Goal: Task Accomplishment & Management: Complete application form

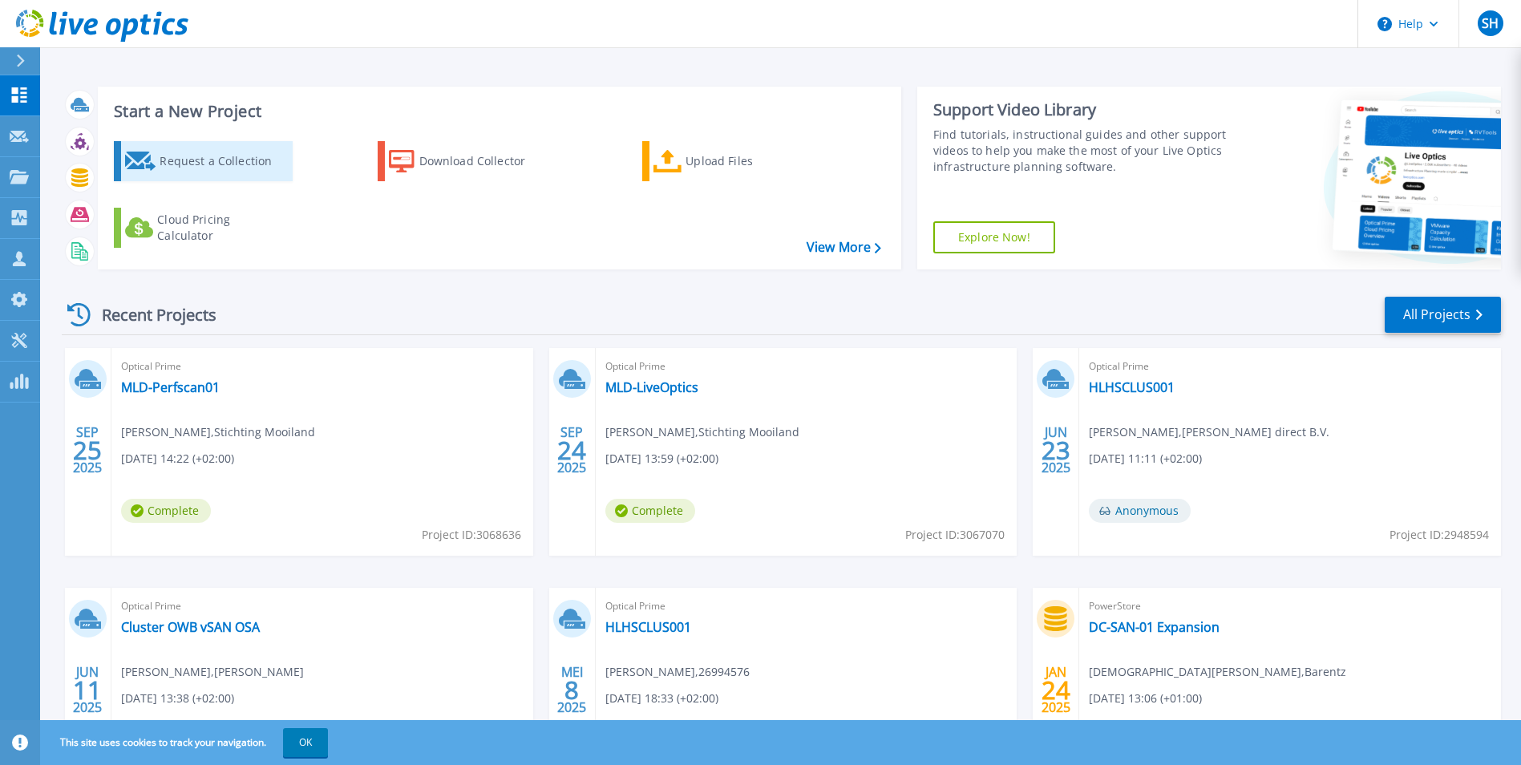
click at [212, 165] on div "Request a Collection" at bounding box center [224, 161] width 128 height 32
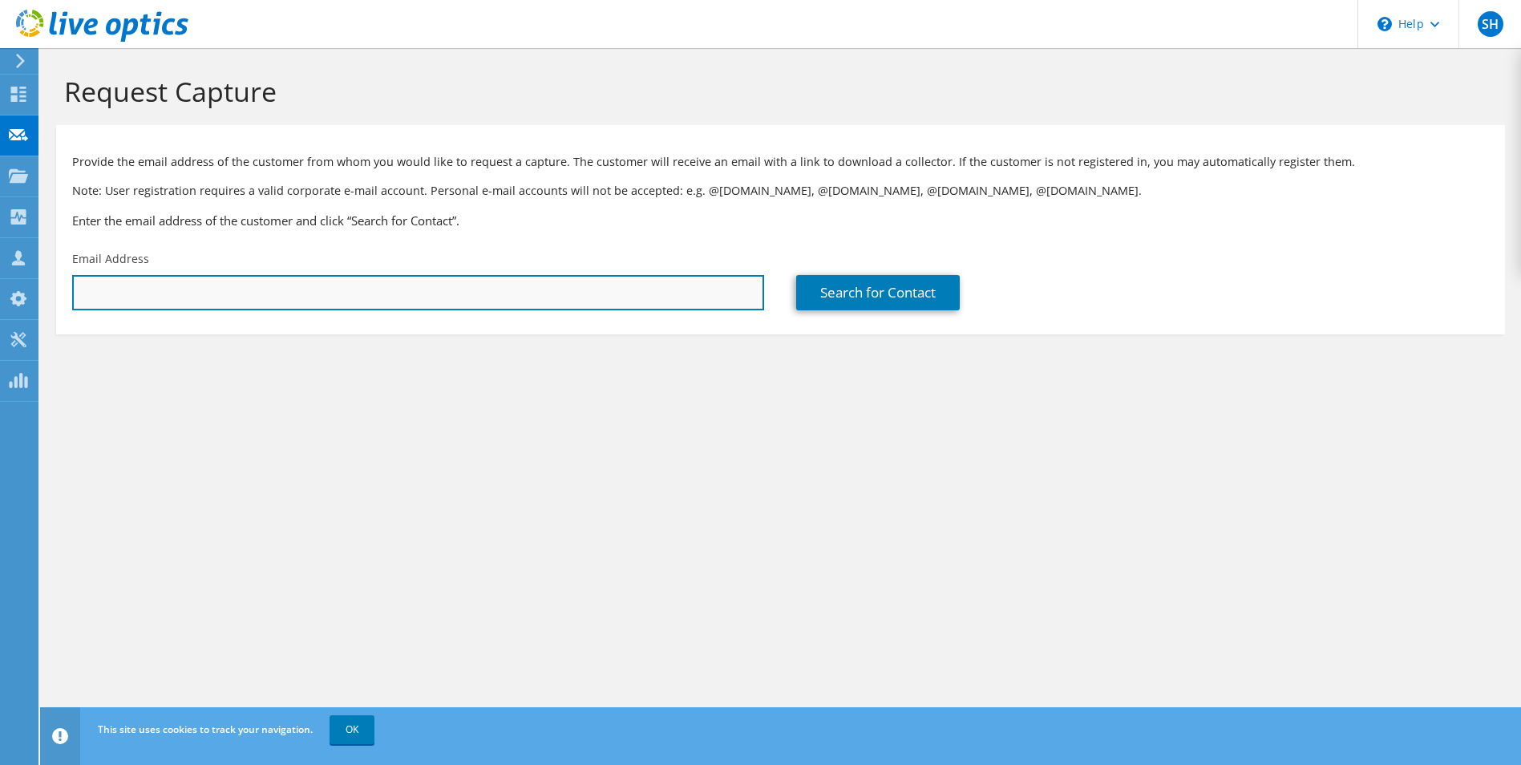
click at [302, 299] on input "text" at bounding box center [418, 292] width 692 height 35
paste input "[PERSON_NAME][EMAIL_ADDRESS][PERSON_NAME][DOMAIN_NAME]"
type input "[PERSON_NAME][EMAIL_ADDRESS][PERSON_NAME][DOMAIN_NAME]"
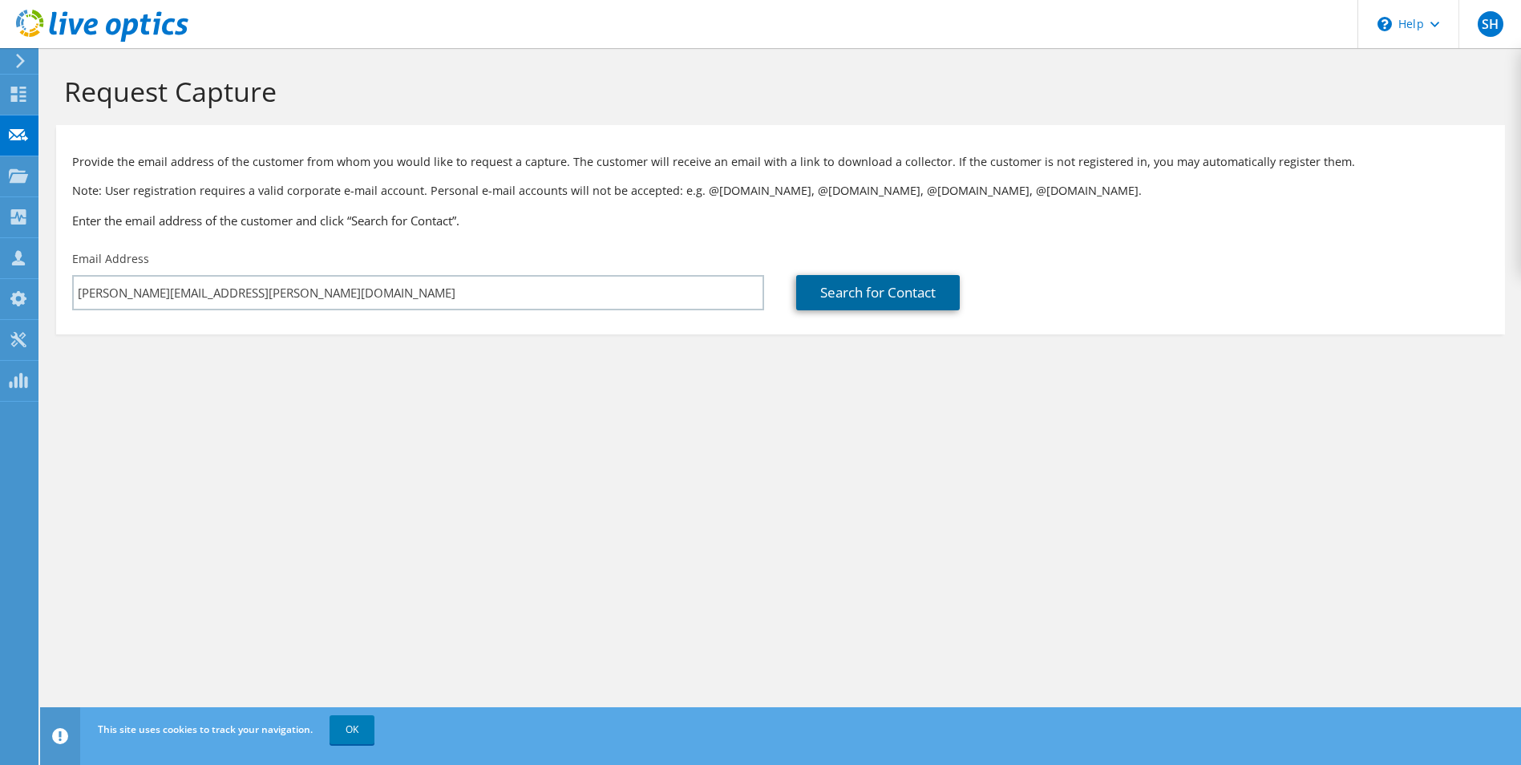
click at [864, 302] on link "Search for Contact" at bounding box center [878, 292] width 164 height 35
type input "Aludyne Netherlands B.V."
type input "[PERSON_NAME]"
type input "Schel"
type input "[GEOGRAPHIC_DATA]"
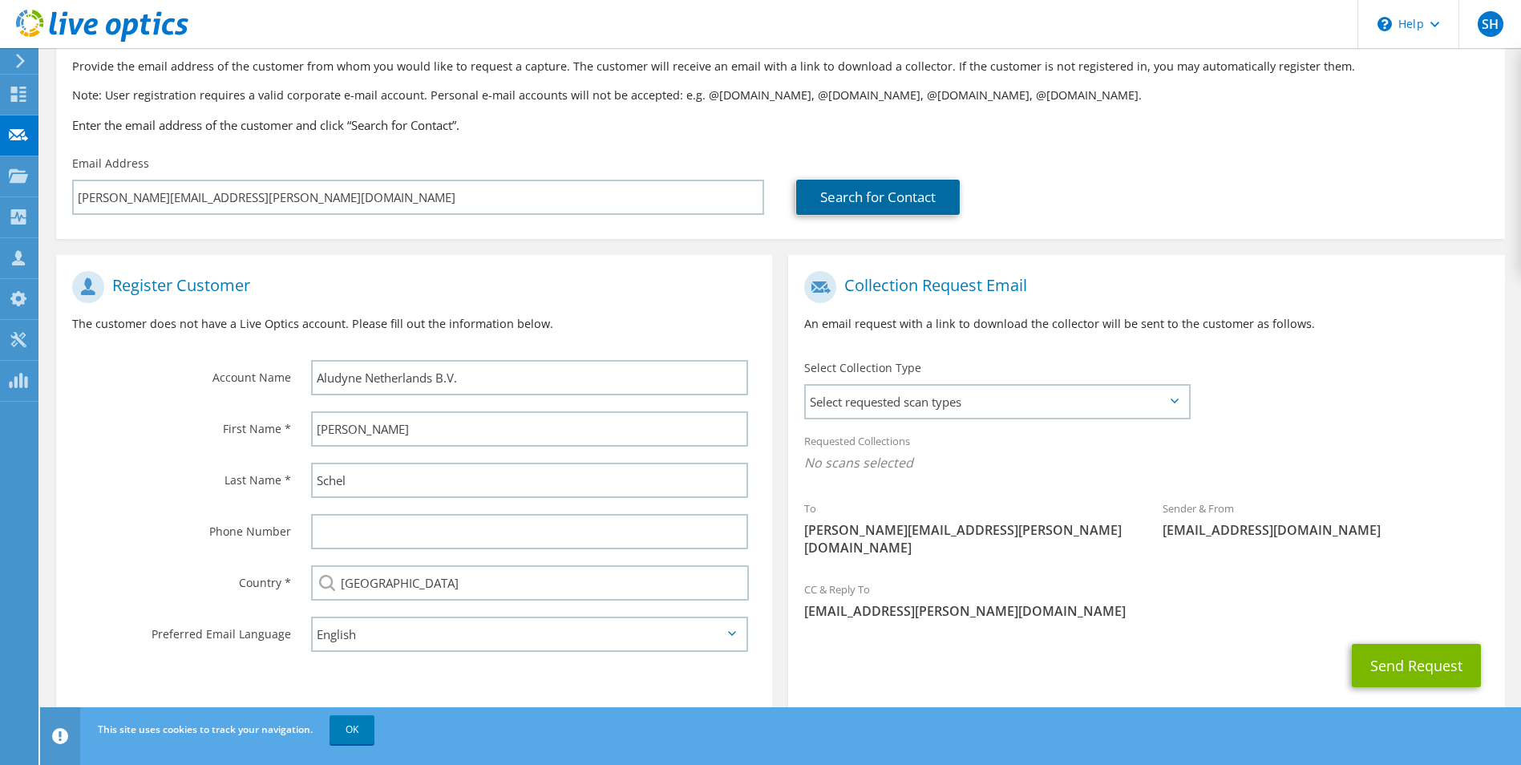
scroll to position [112, 0]
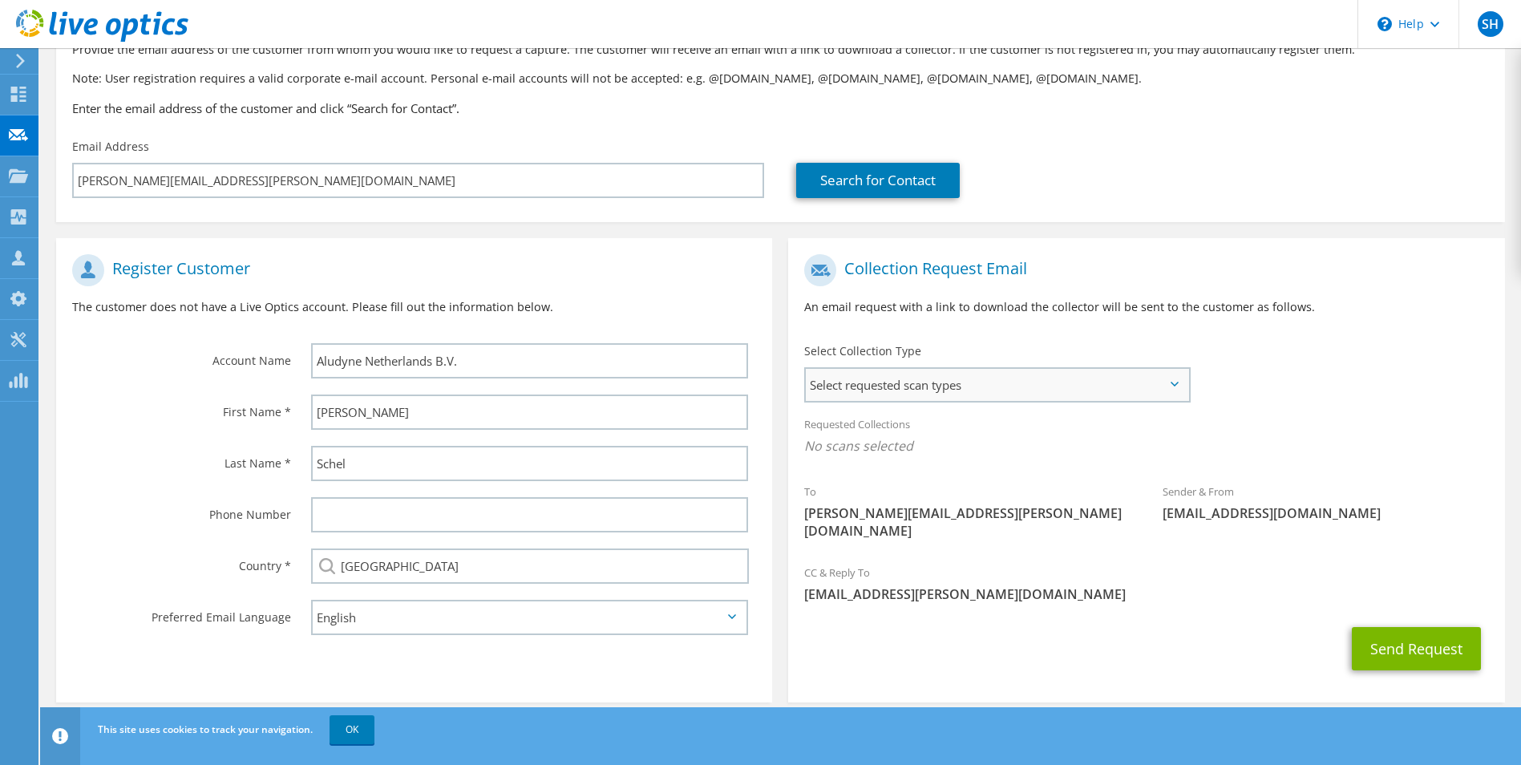
click at [1023, 386] on span "Select requested scan types" at bounding box center [997, 385] width 382 height 32
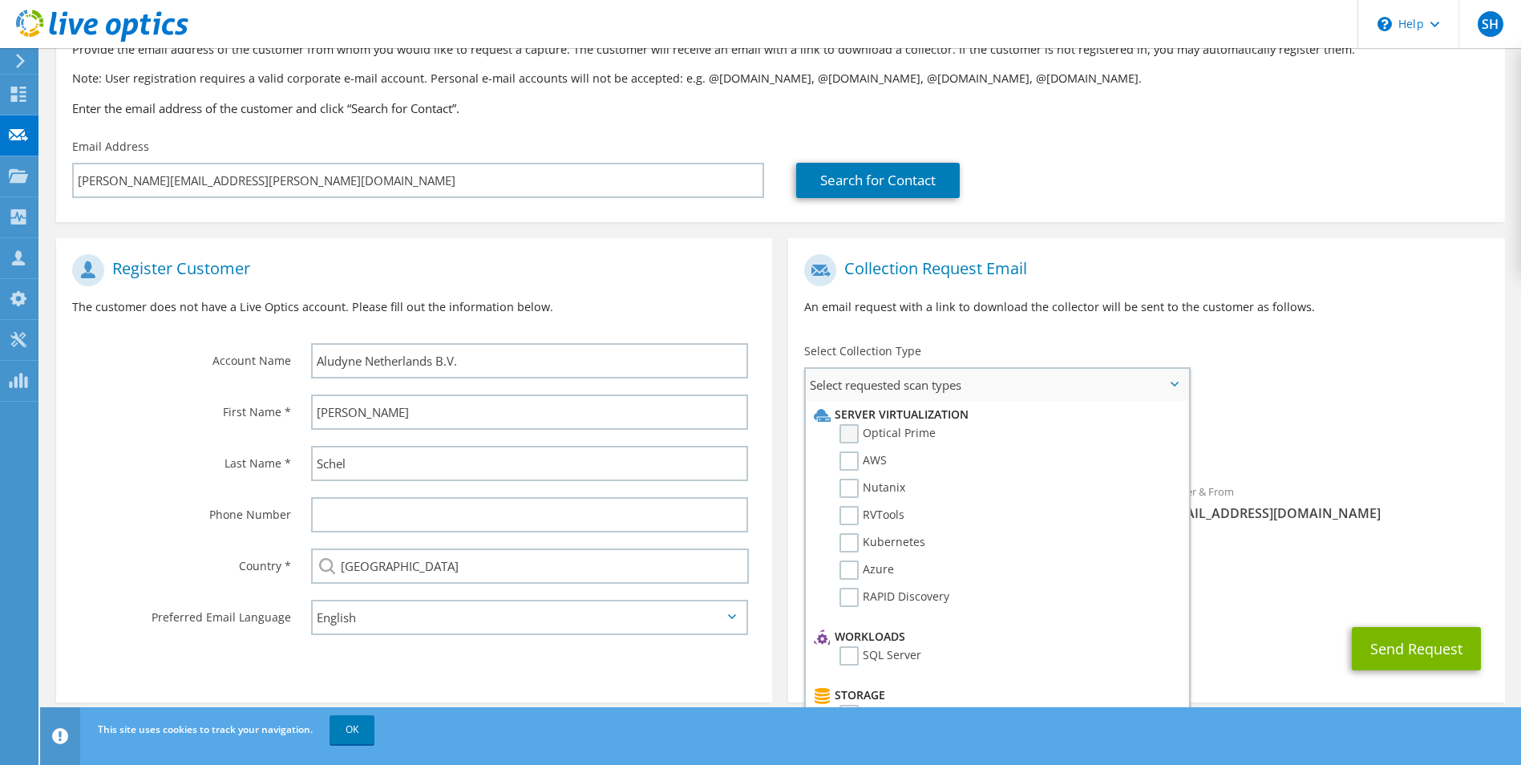
click at [852, 431] on label "Optical Prime" at bounding box center [888, 433] width 96 height 19
click at [0, 0] on input "Optical Prime" at bounding box center [0, 0] width 0 height 0
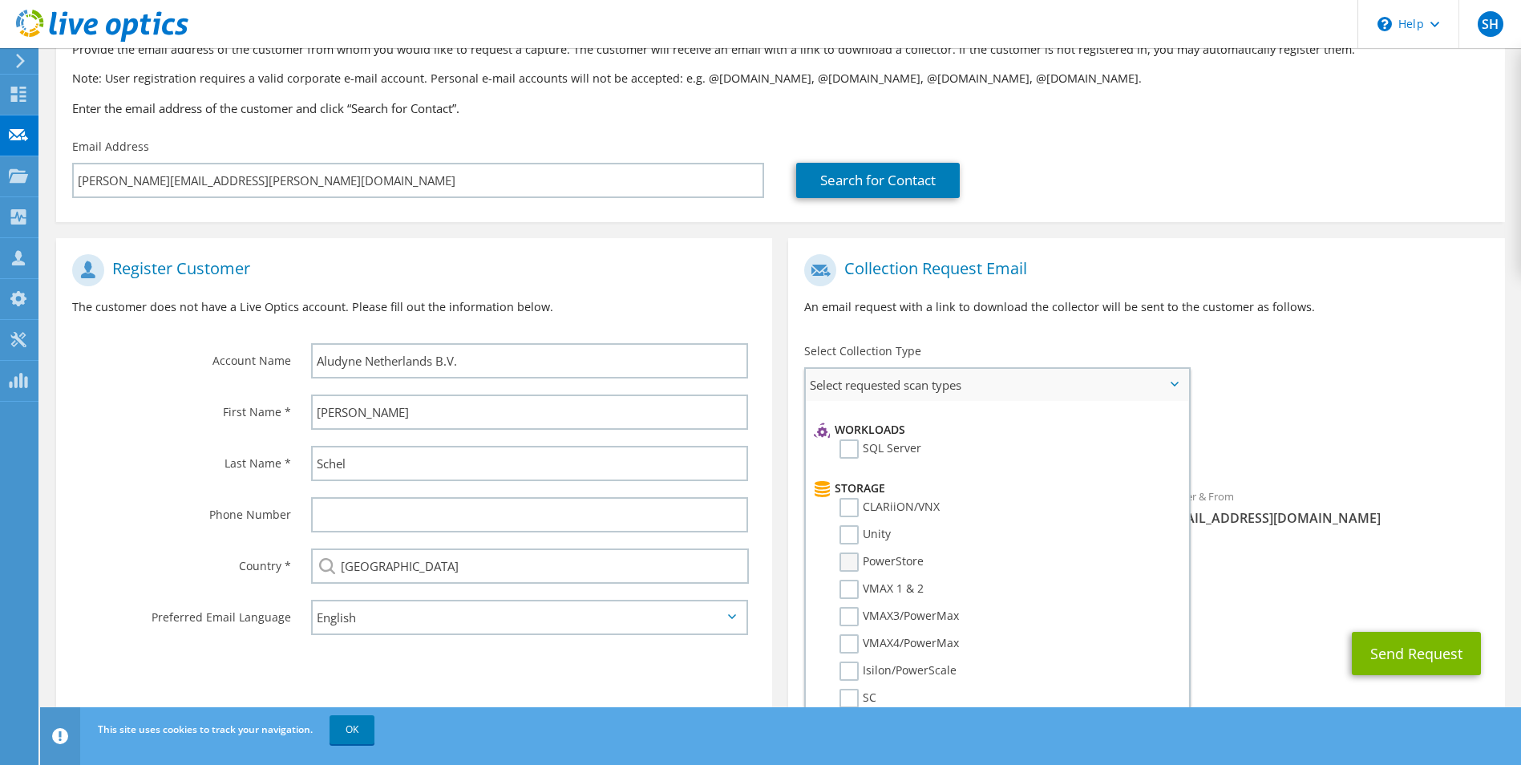
scroll to position [241, 0]
click at [852, 501] on label "Unity" at bounding box center [865, 501] width 51 height 19
click at [0, 0] on input "Unity" at bounding box center [0, 0] width 0 height 0
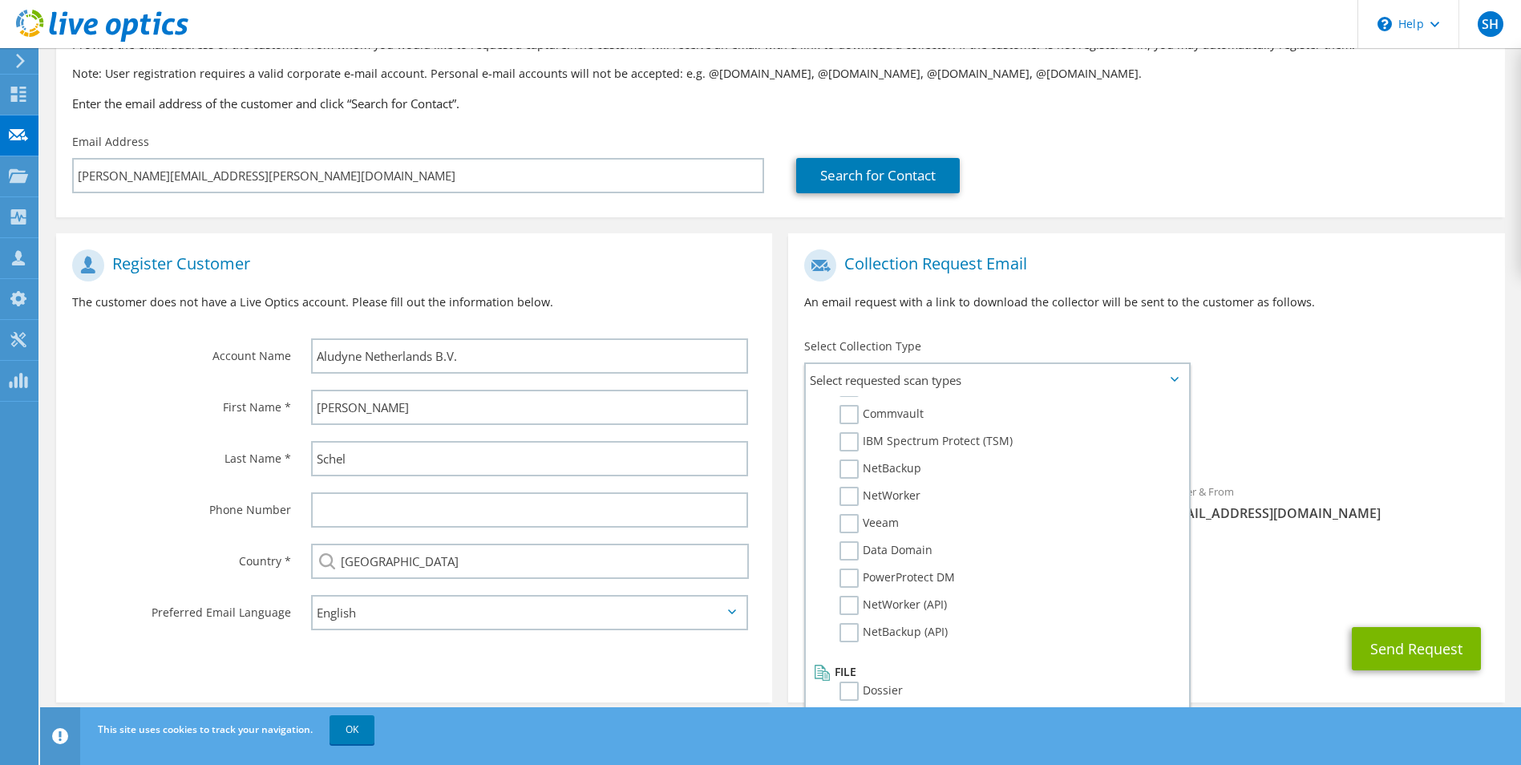
click at [1422, 505] on span "[EMAIL_ADDRESS][DOMAIN_NAME]" at bounding box center [1326, 513] width 326 height 18
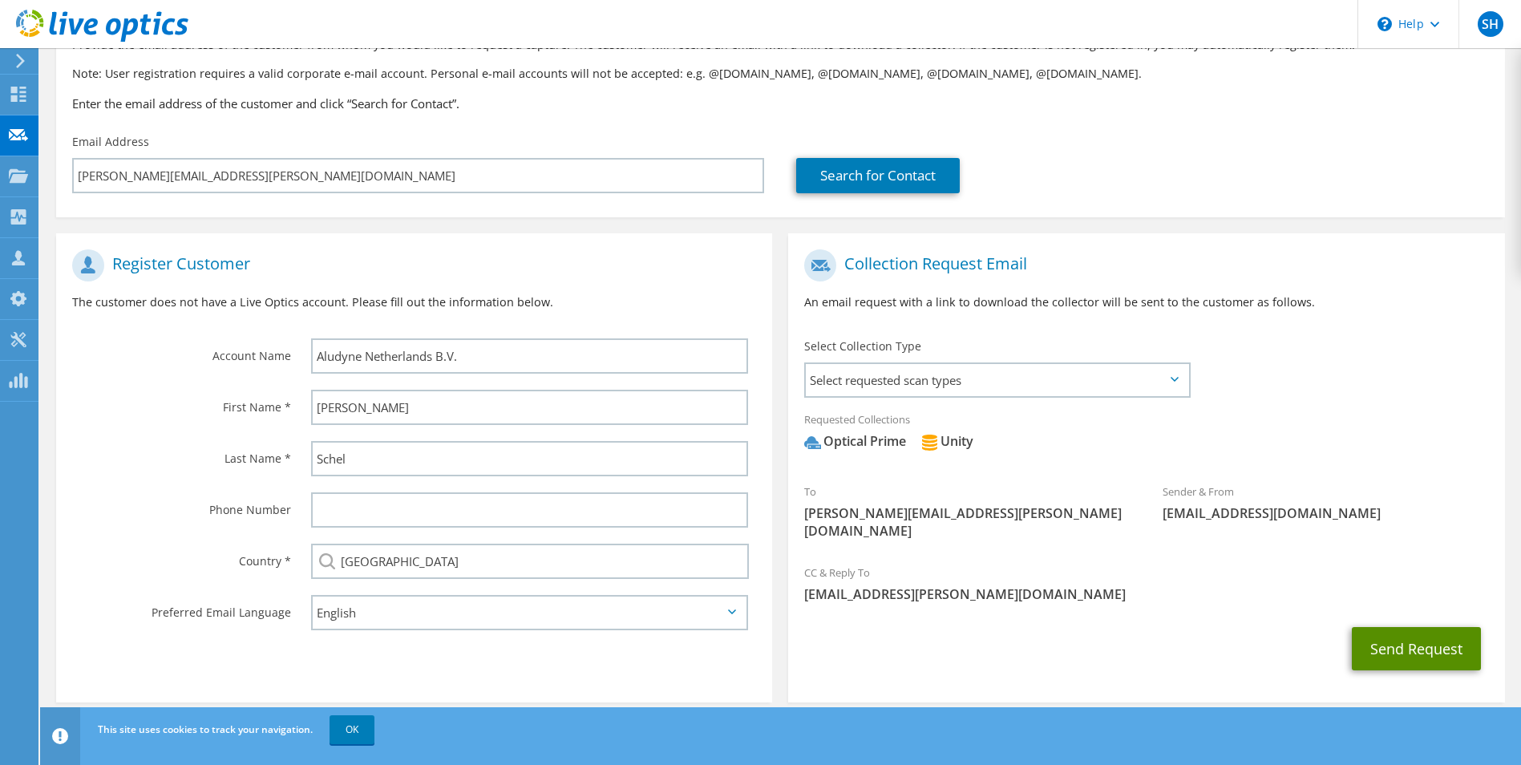
click at [1413, 639] on button "Send Request" at bounding box center [1416, 648] width 129 height 43
